Goal: Information Seeking & Learning: Check status

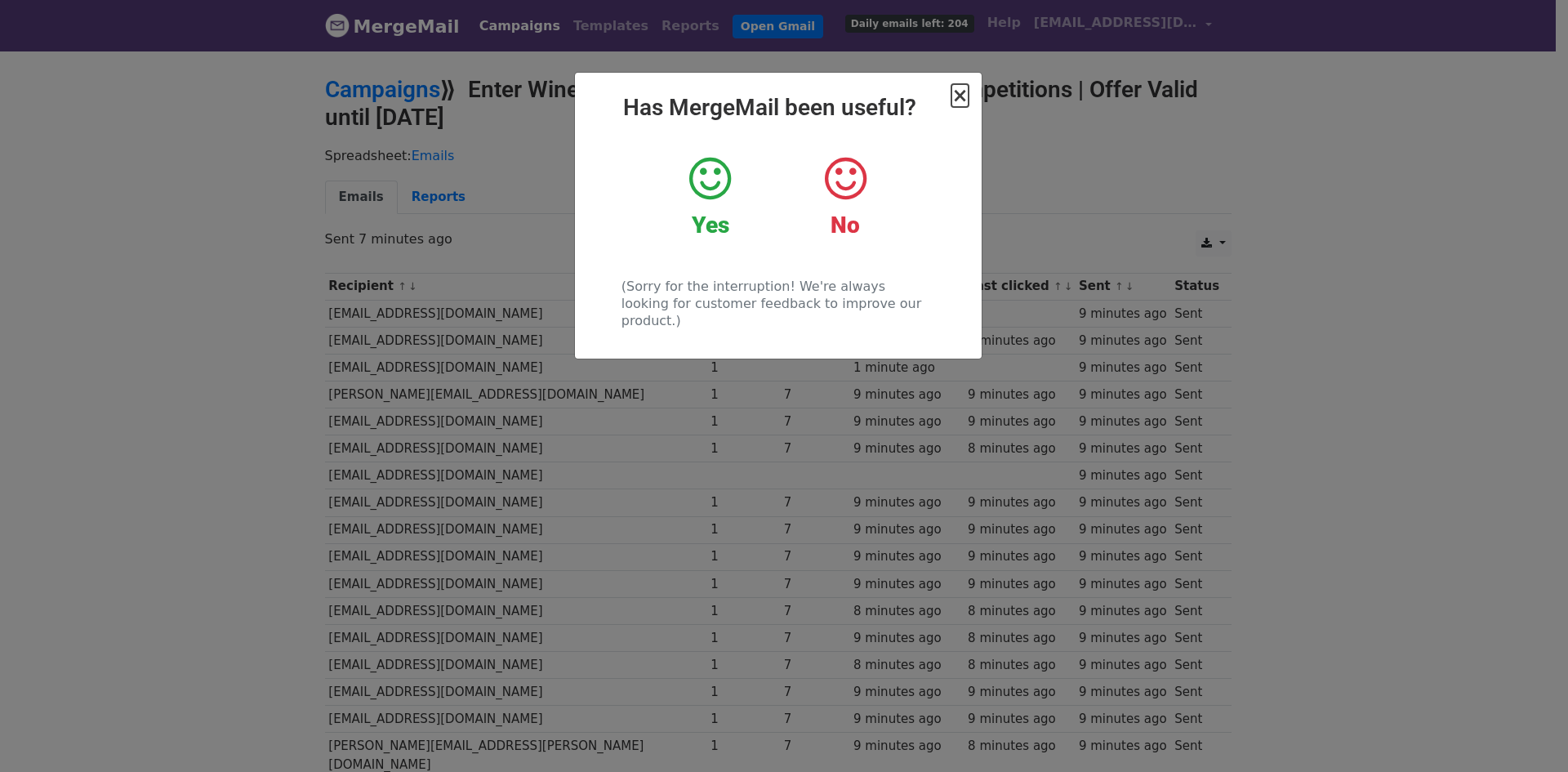
click at [958, 98] on span "×" at bounding box center [960, 96] width 16 height 23
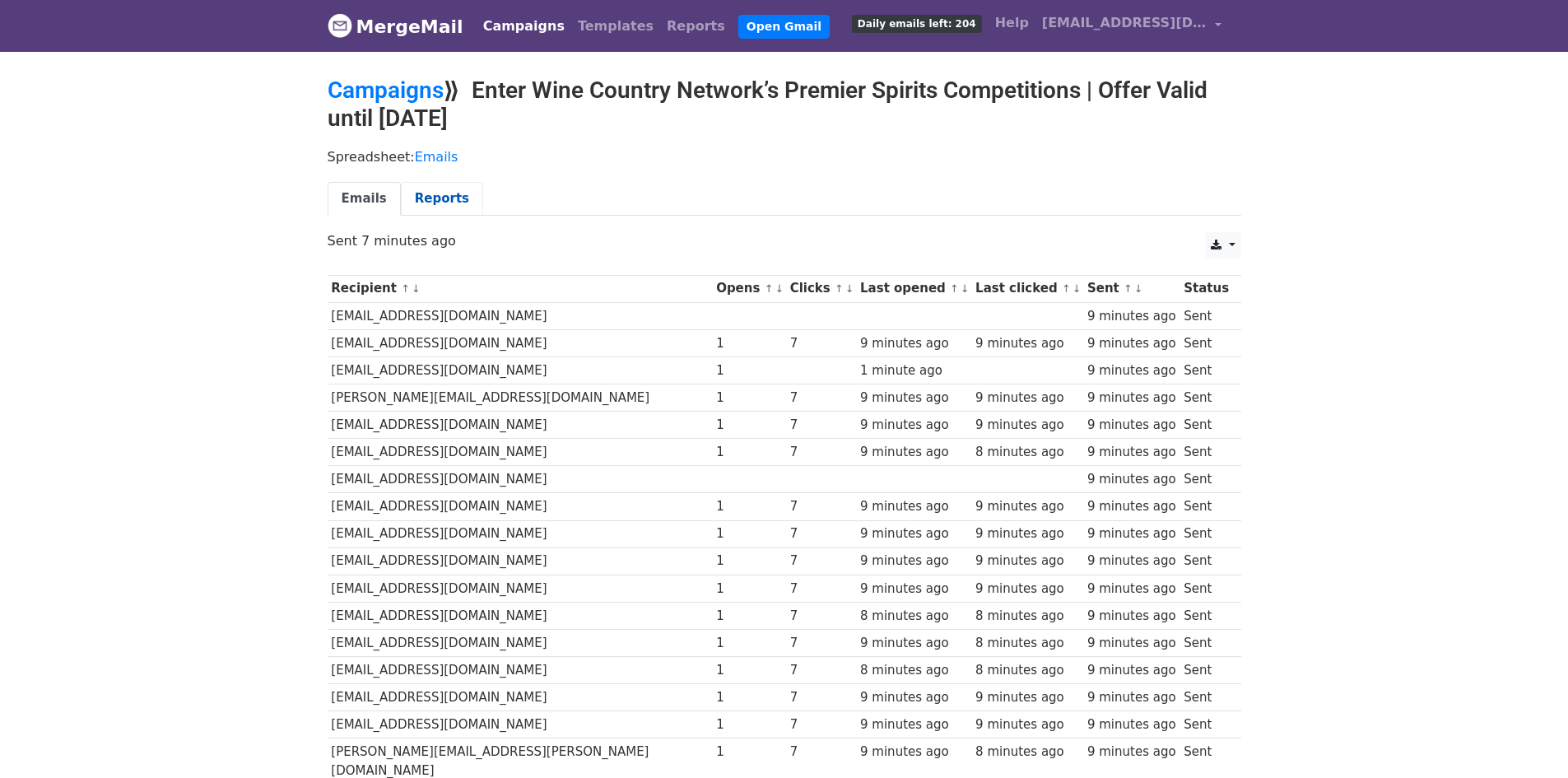
click at [410, 203] on link "Reports" at bounding box center [442, 199] width 82 height 34
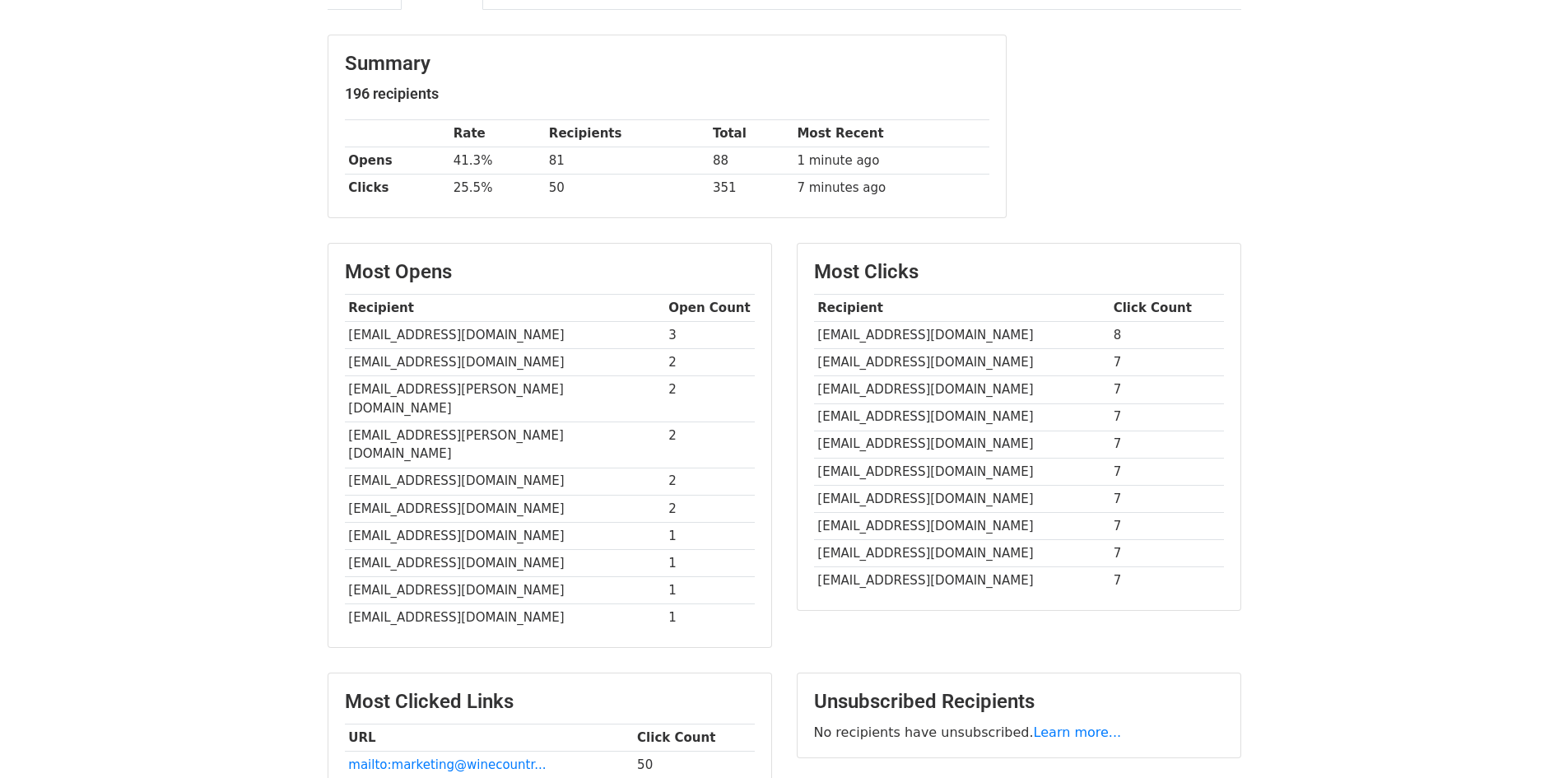
scroll to position [165, 0]
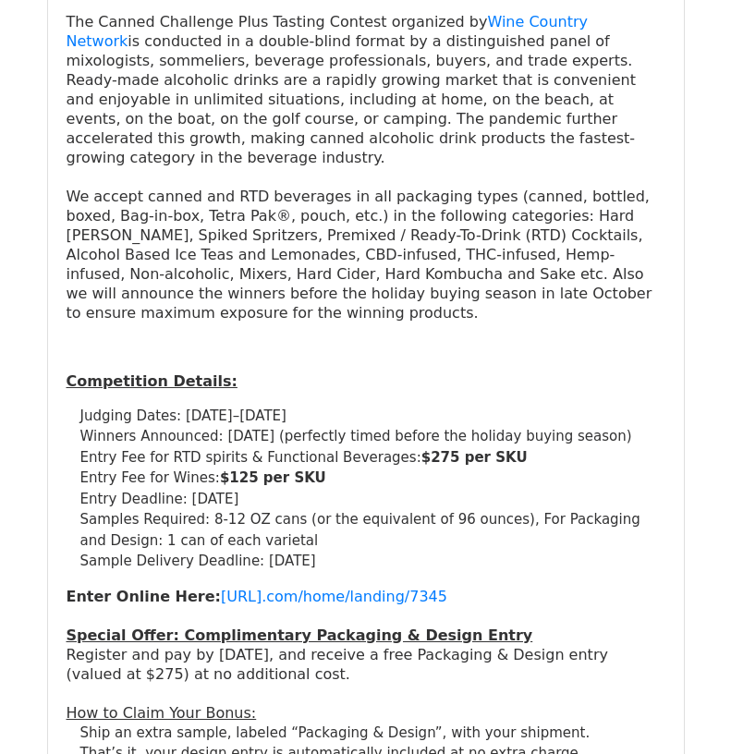
scroll to position [2217, 0]
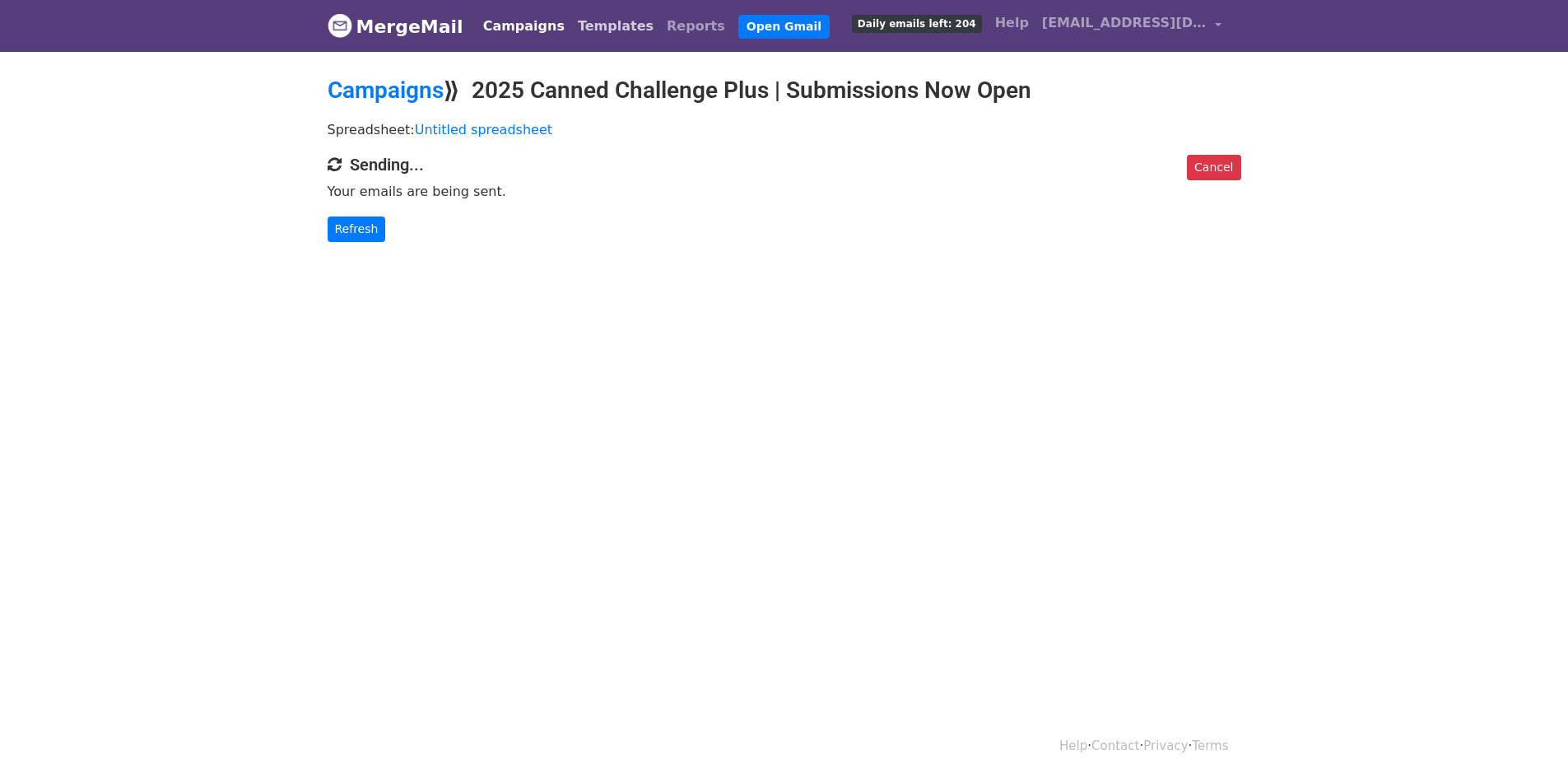
click at [600, 20] on link "Templates" at bounding box center [616, 26] width 89 height 33
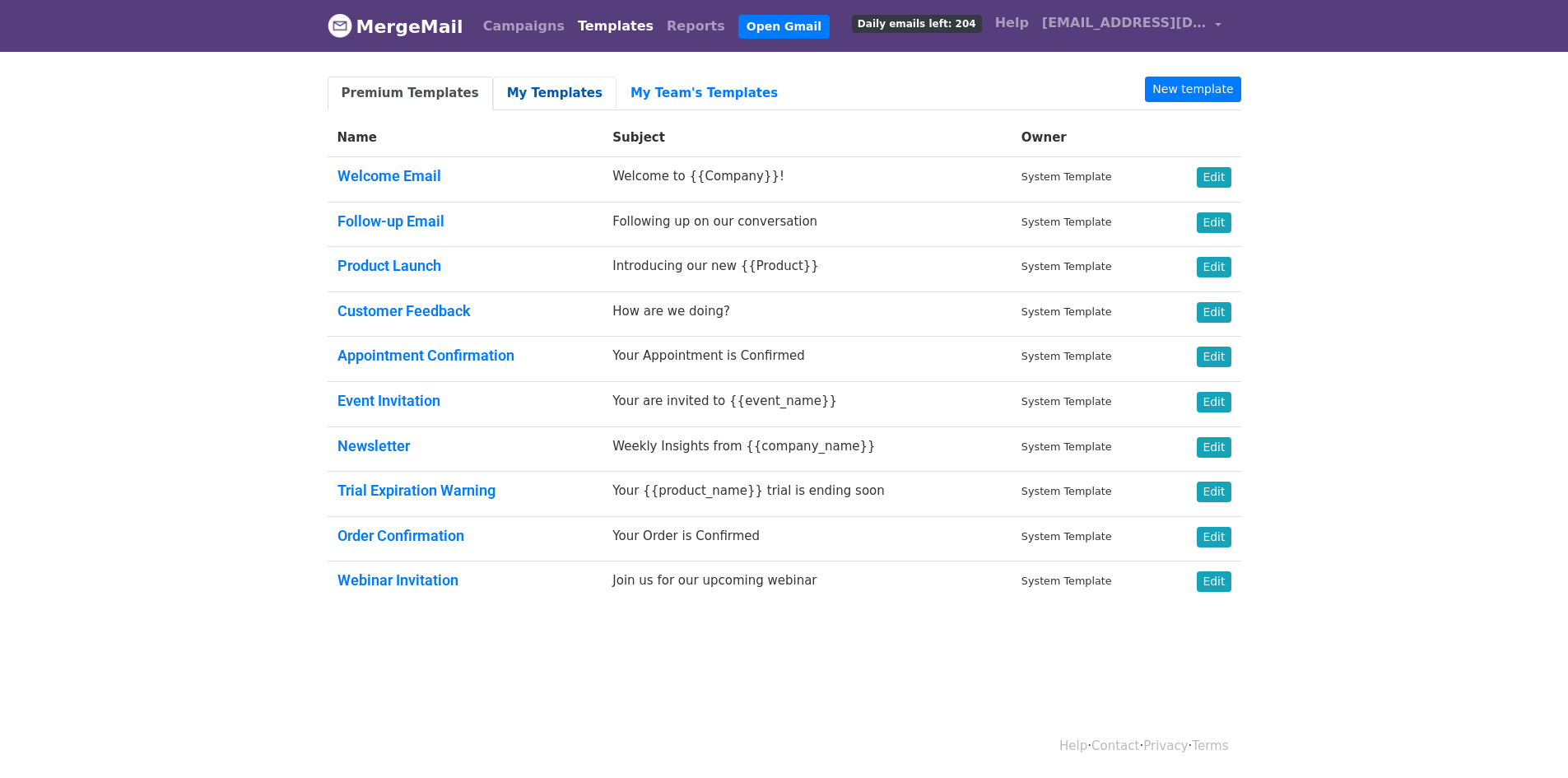
click at [512, 95] on link "My Templates" at bounding box center [554, 94] width 124 height 34
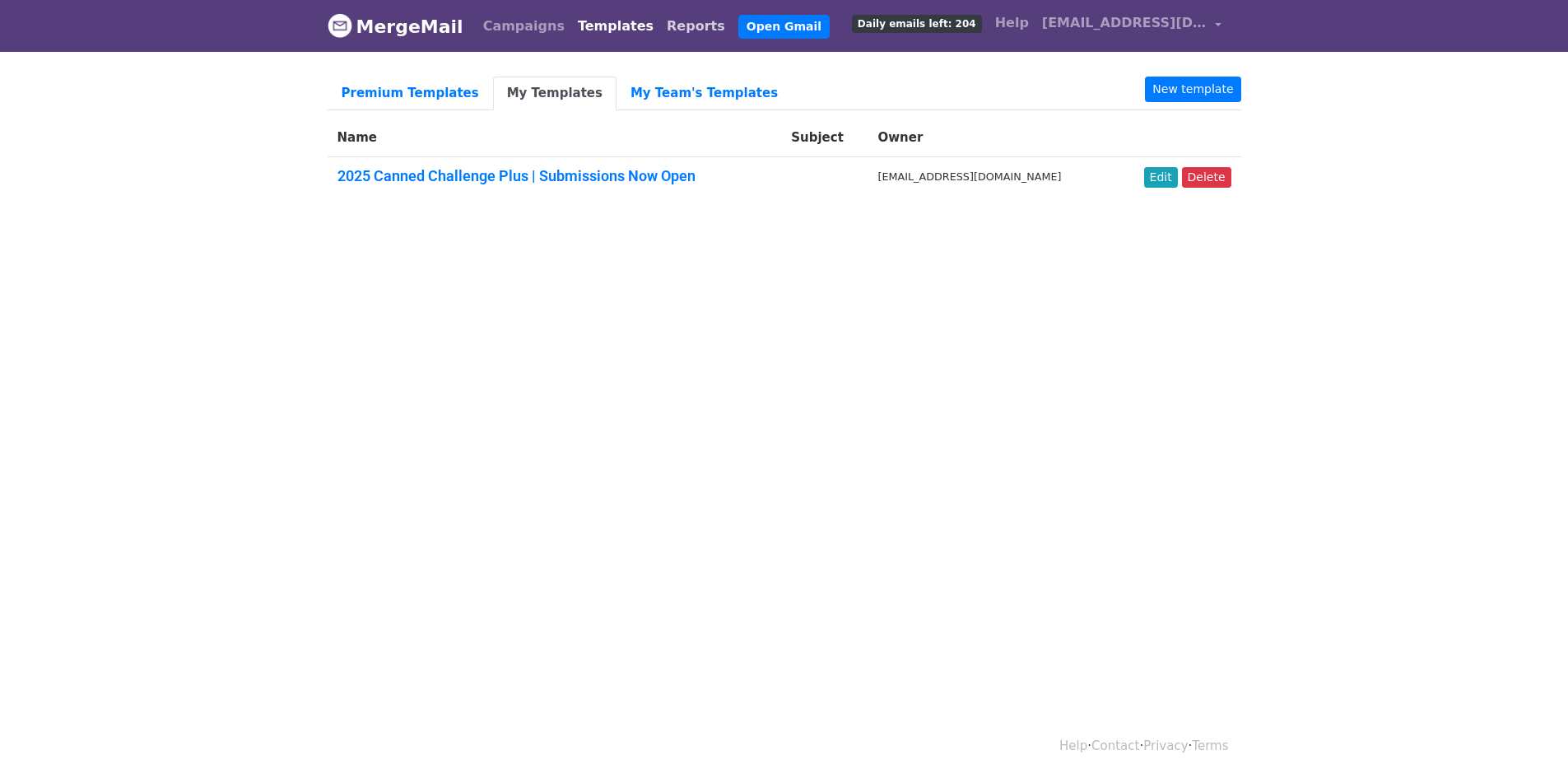
click at [660, 22] on link "Reports" at bounding box center [696, 26] width 71 height 33
click at [660, 29] on link "Reports" at bounding box center [696, 26] width 71 height 33
click at [660, 26] on link "Reports" at bounding box center [696, 26] width 71 height 33
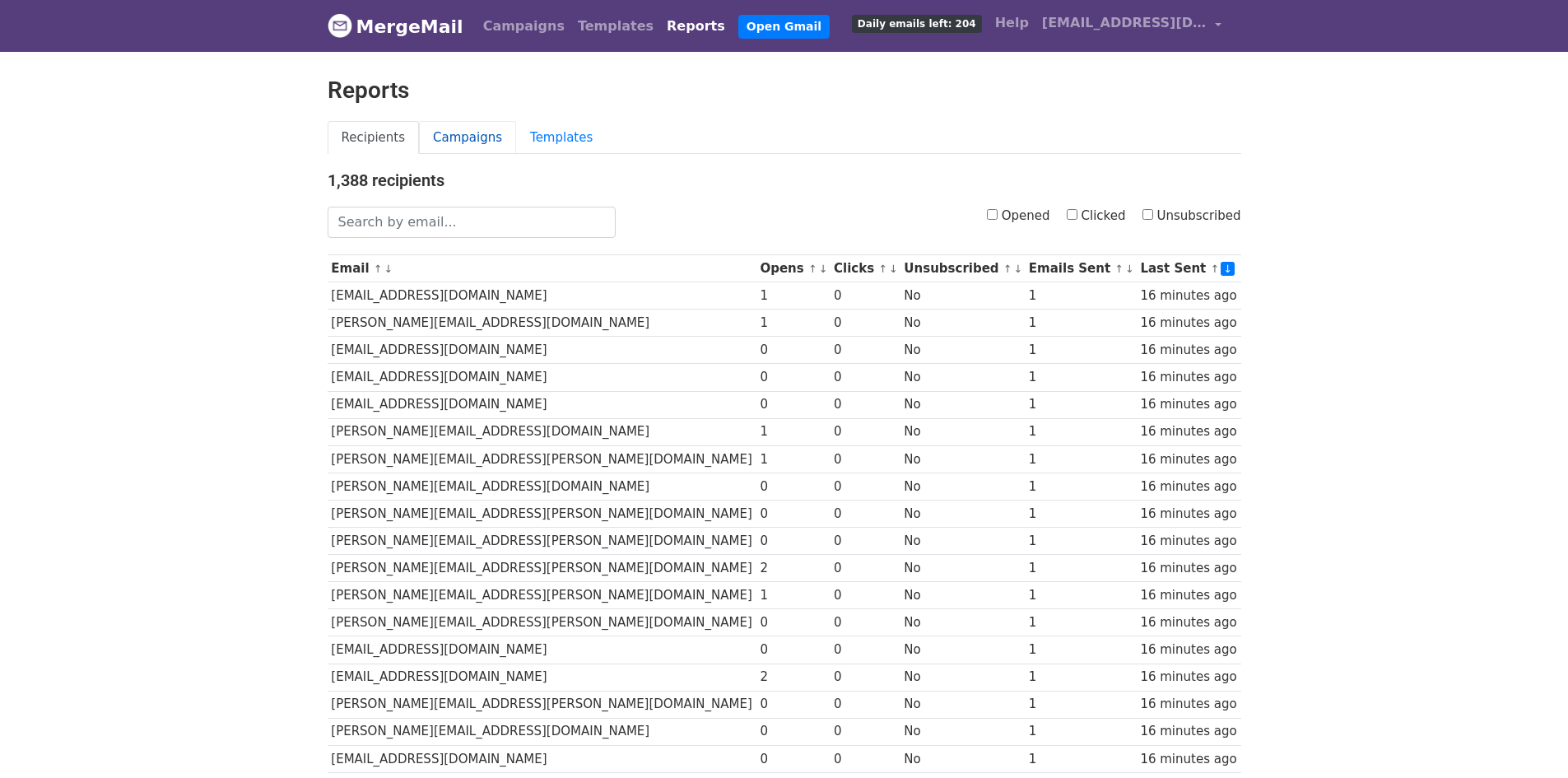
click at [453, 135] on link "Campaigns" at bounding box center [467, 138] width 97 height 34
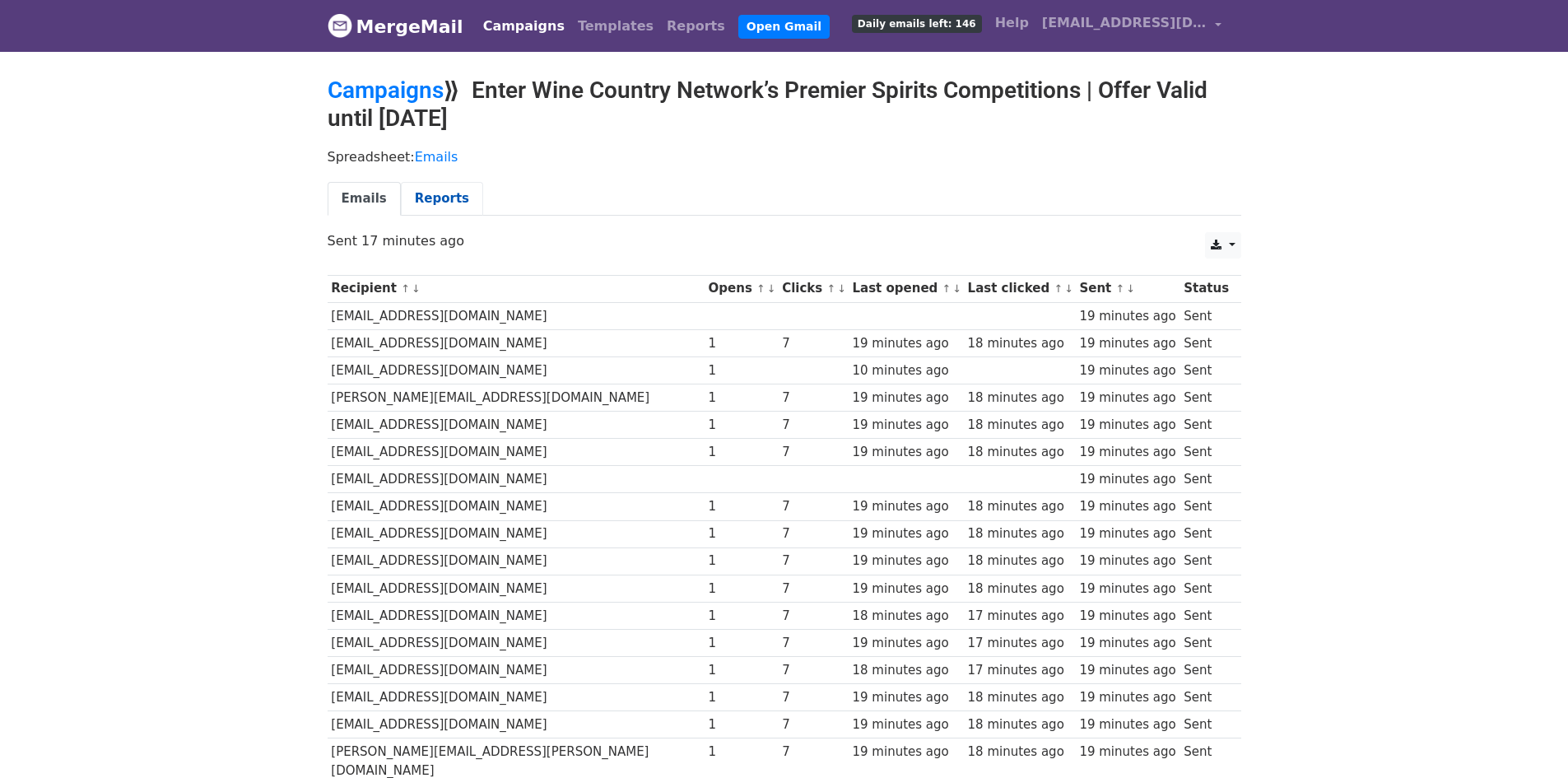
click at [419, 195] on link "Reports" at bounding box center [442, 199] width 82 height 34
